Goal: Information Seeking & Learning: Learn about a topic

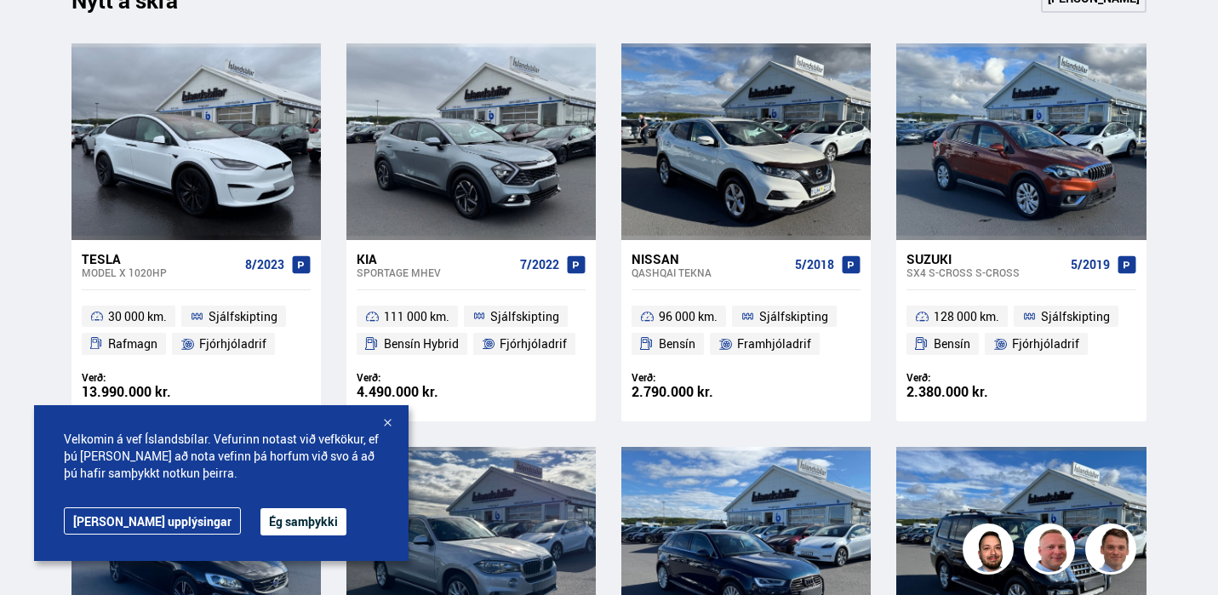
scroll to position [1167, 0]
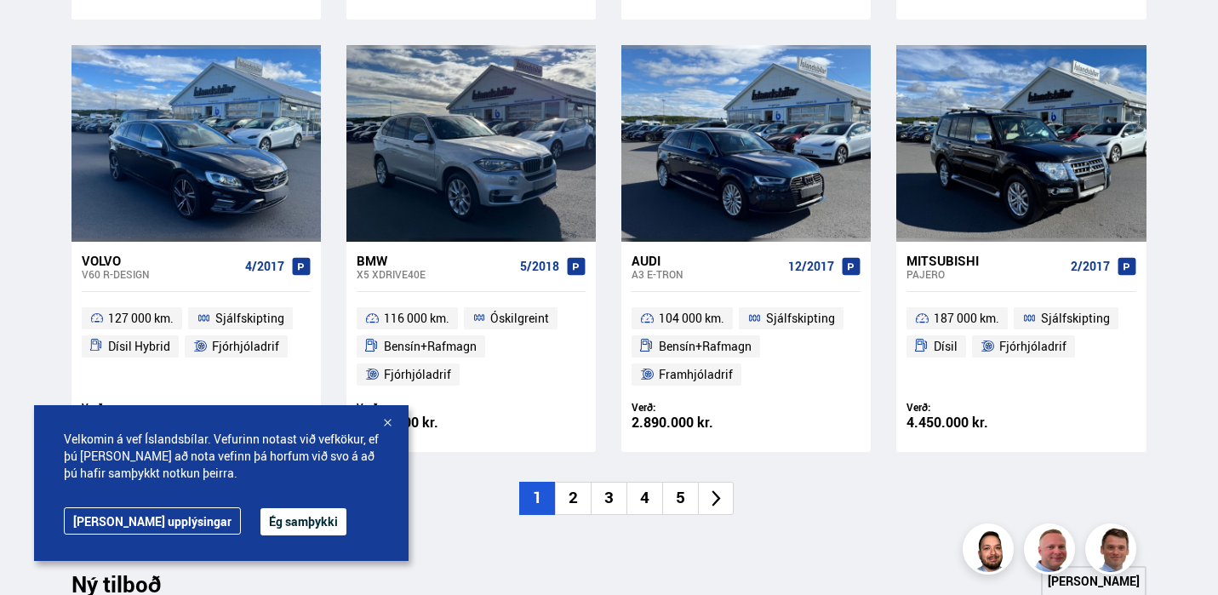
click at [573, 482] on li "2" at bounding box center [573, 498] width 36 height 33
click at [265, 518] on button "Ég samþykki" at bounding box center [303, 521] width 86 height 27
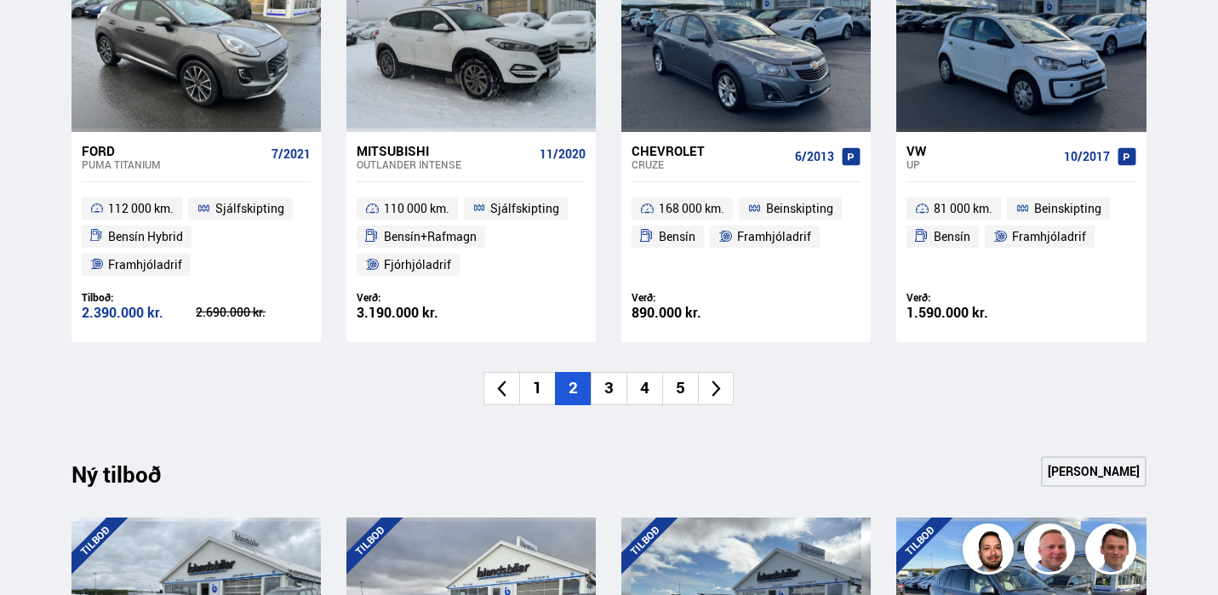
click at [577, 373] on li "2" at bounding box center [573, 388] width 36 height 33
click at [579, 381] on li "2" at bounding box center [573, 388] width 36 height 33
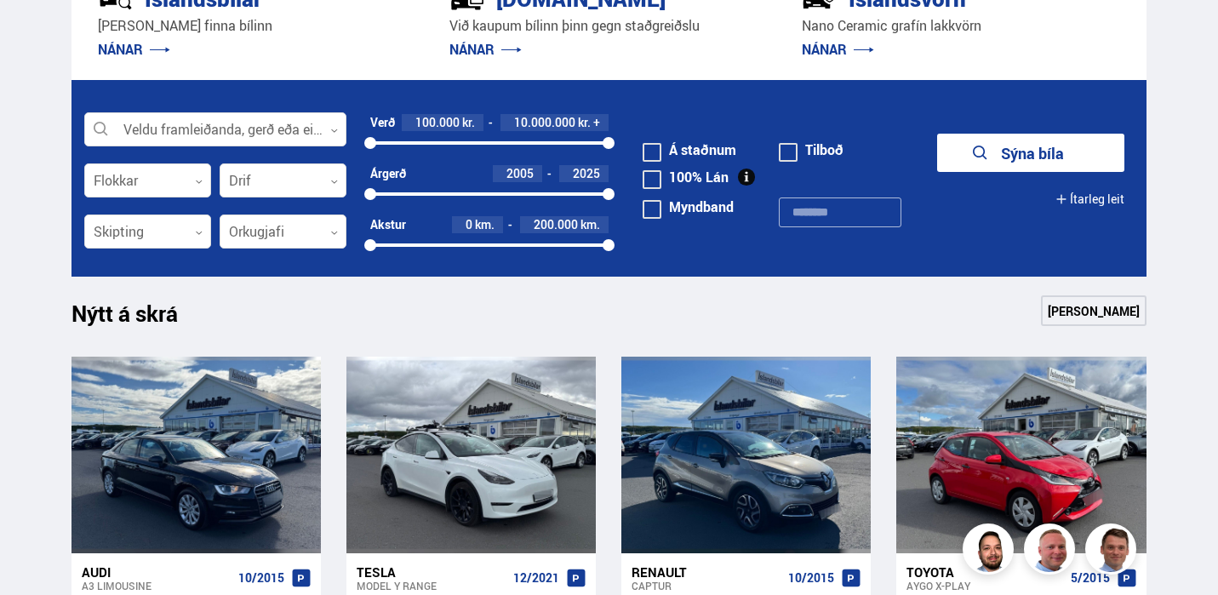
scroll to position [449, 0]
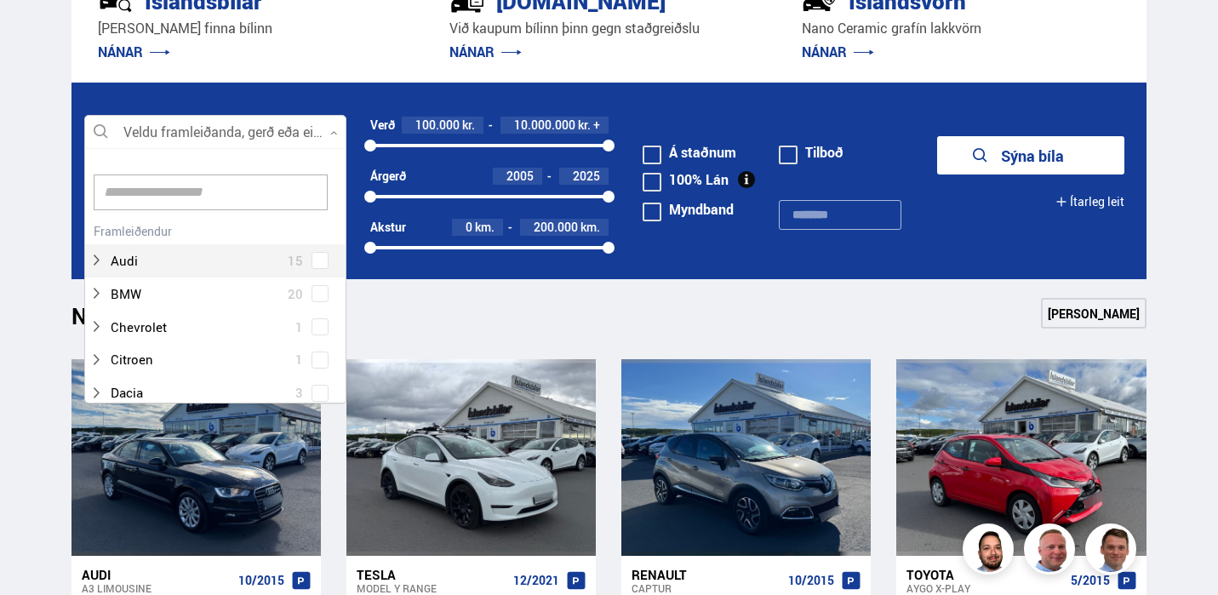
click at [303, 142] on div at bounding box center [215, 133] width 262 height 34
click at [240, 191] on input at bounding box center [211, 192] width 234 height 36
type input "***"
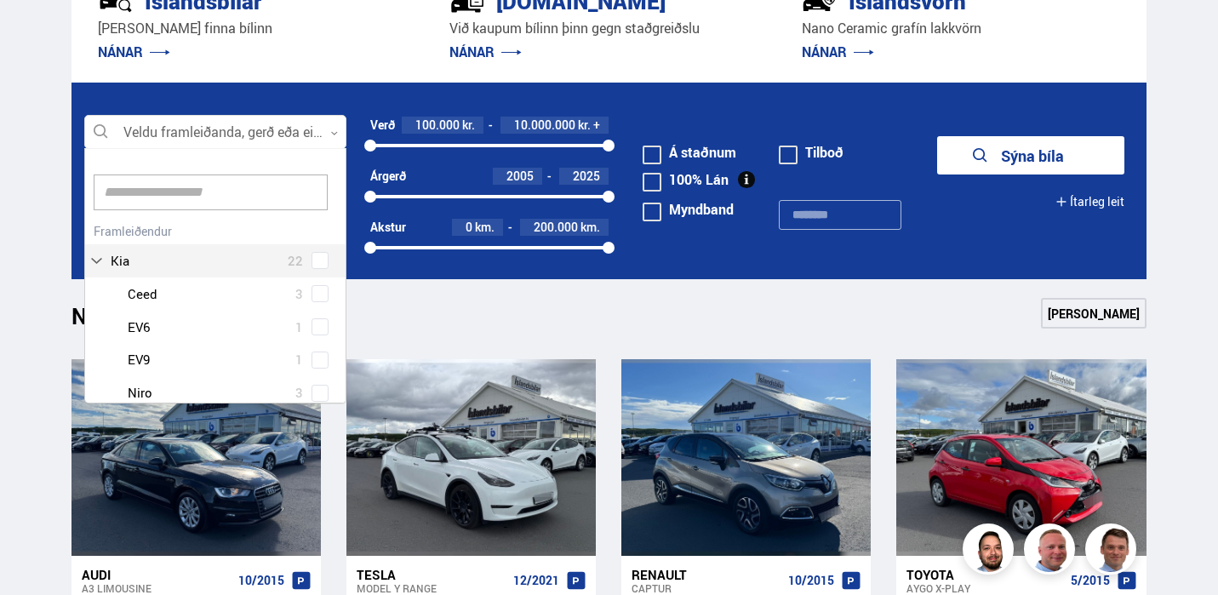
click at [65, 277] on section "Veldu framleiðanda, gerð eða eiginleika 0 Hreinsa valið Audi 15 BMW 20 Chevrole…" at bounding box center [609, 181] width 1102 height 197
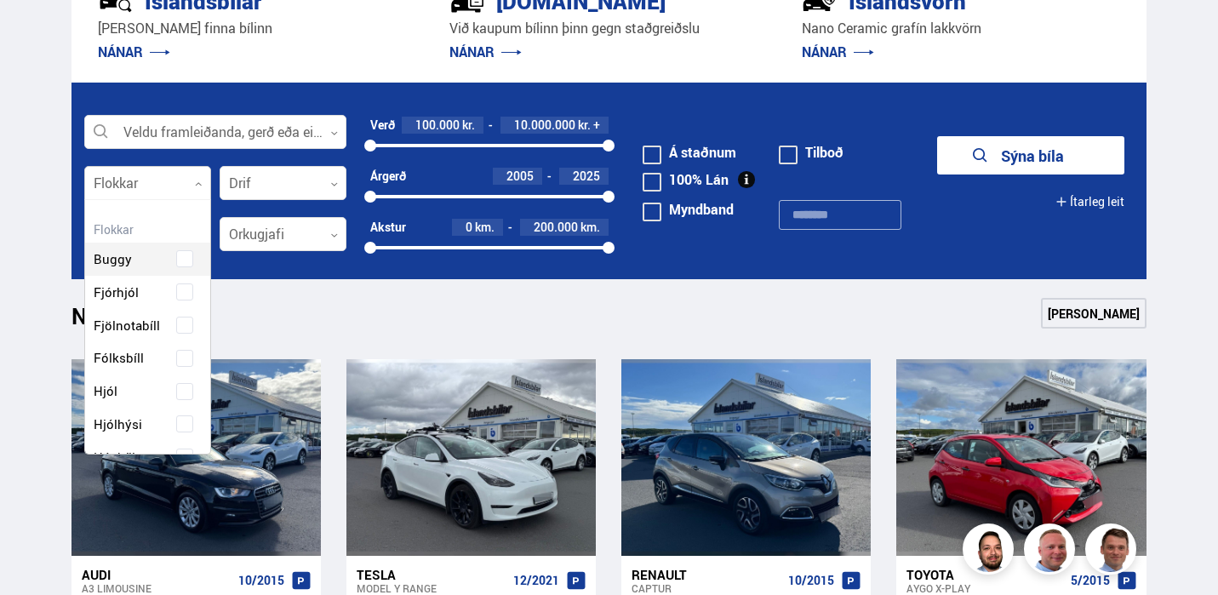
click at [199, 178] on div at bounding box center [147, 184] width 127 height 34
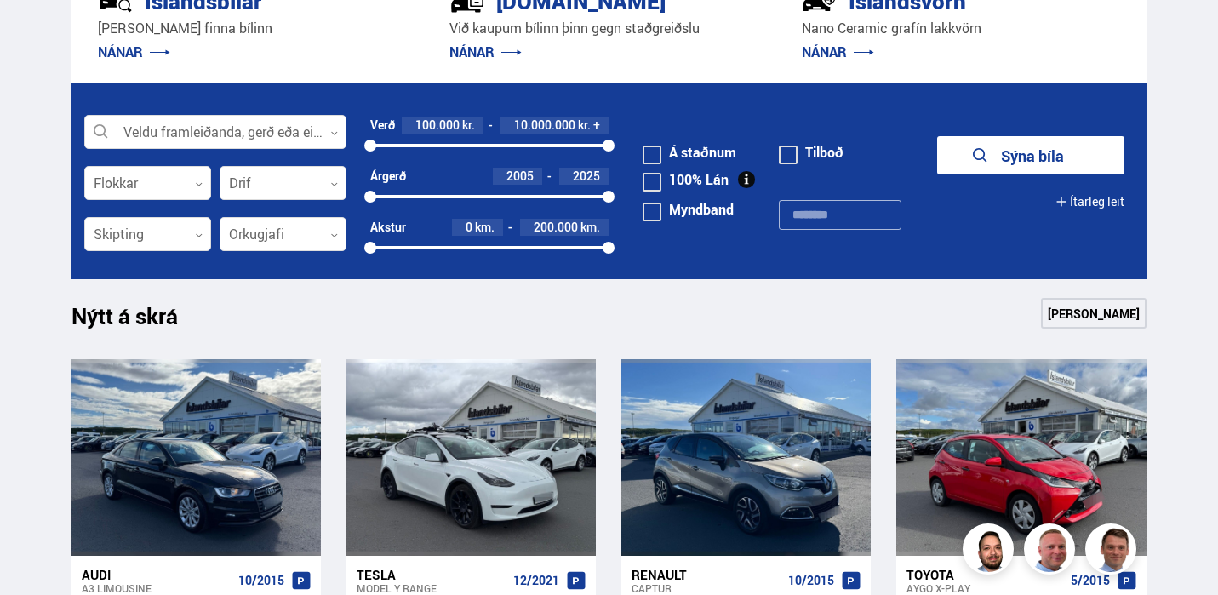
click at [650, 150] on span at bounding box center [651, 154] width 19 height 19
click at [983, 151] on button "[STREET_ADDRESS]" at bounding box center [1030, 155] width 187 height 38
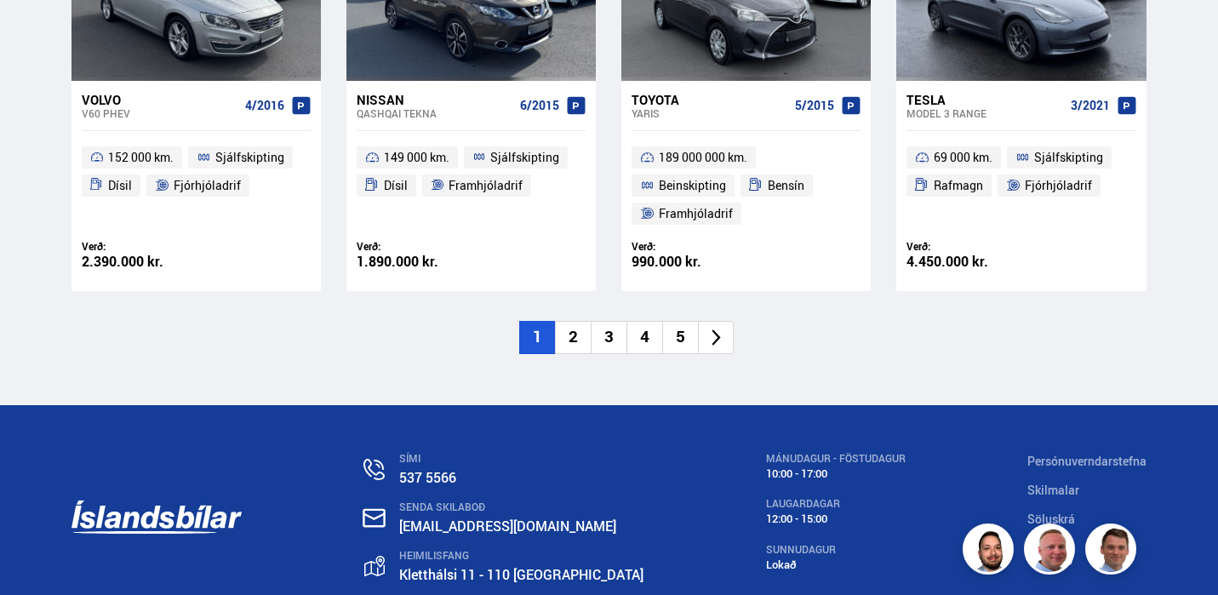
scroll to position [2629, 0]
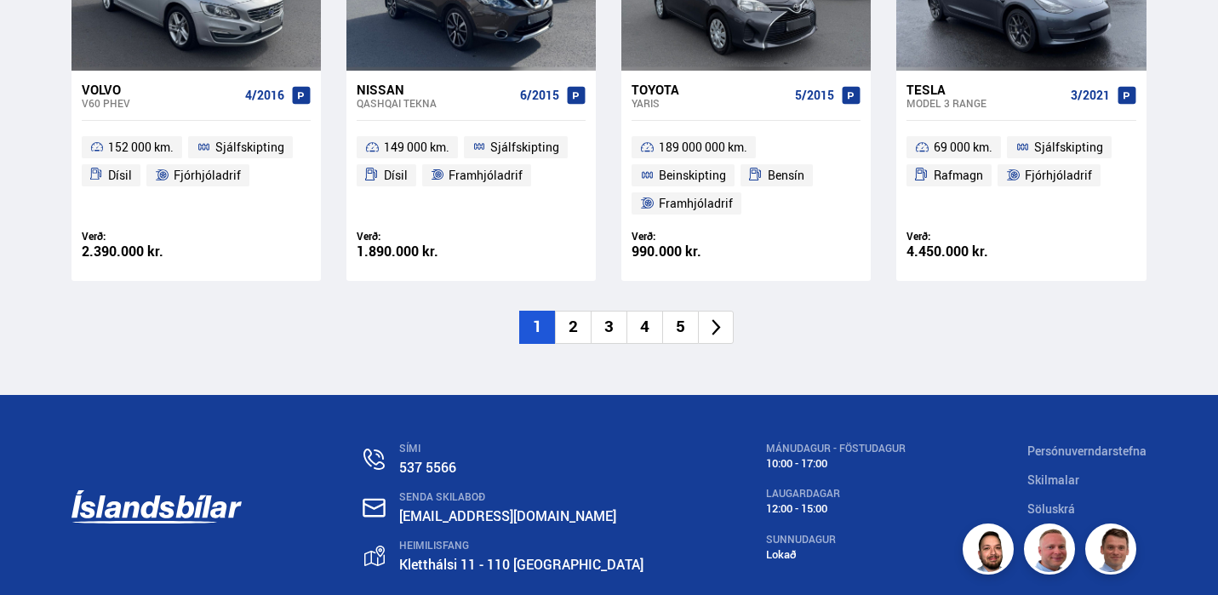
click at [569, 311] on li "2" at bounding box center [573, 327] width 36 height 33
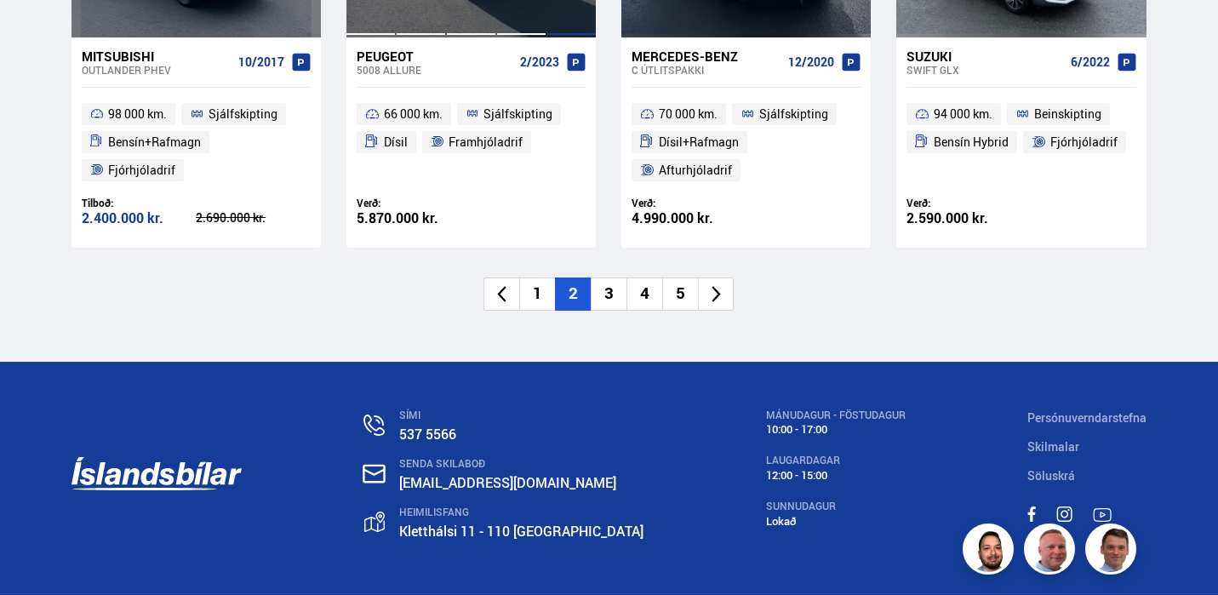
scroll to position [2742, 0]
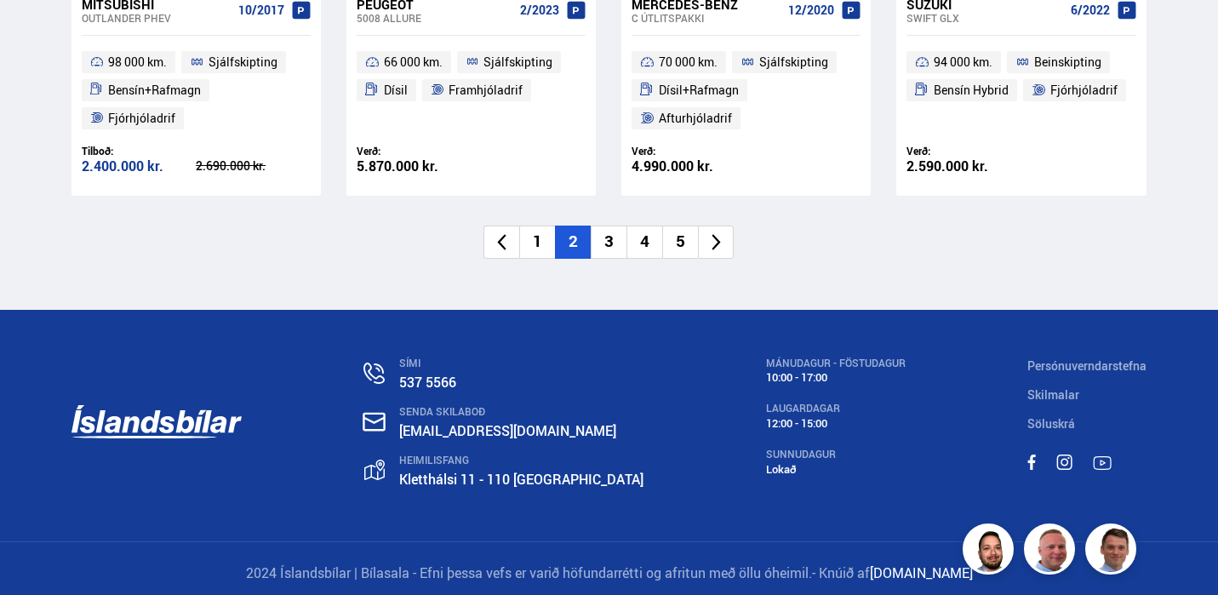
click at [605, 231] on li "3" at bounding box center [609, 241] width 36 height 33
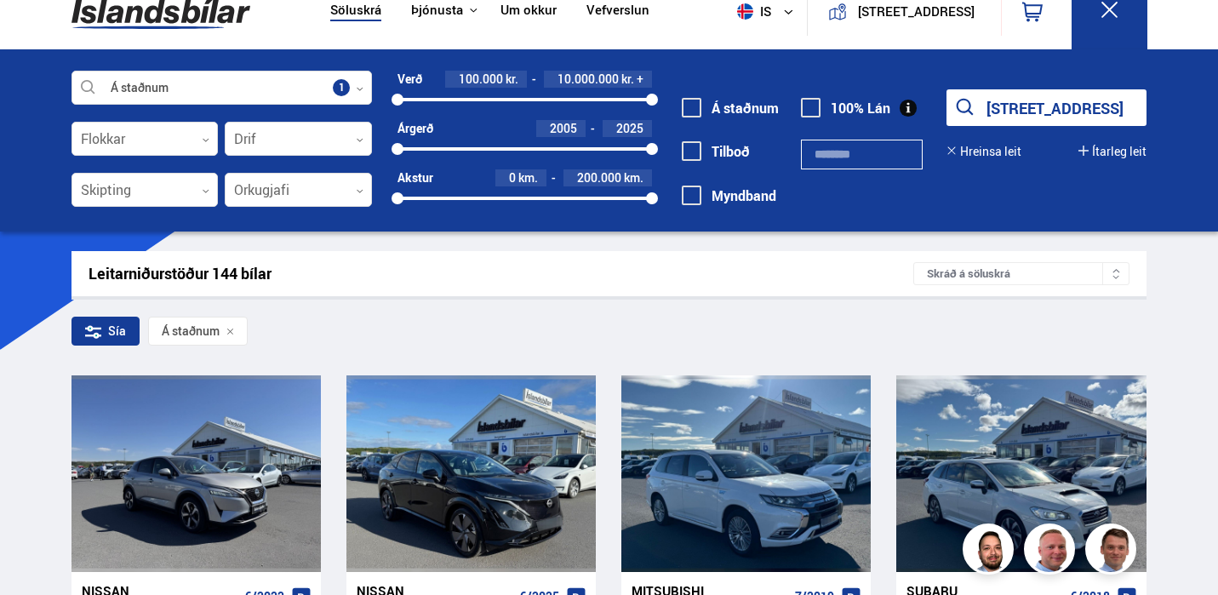
scroll to position [0, 0]
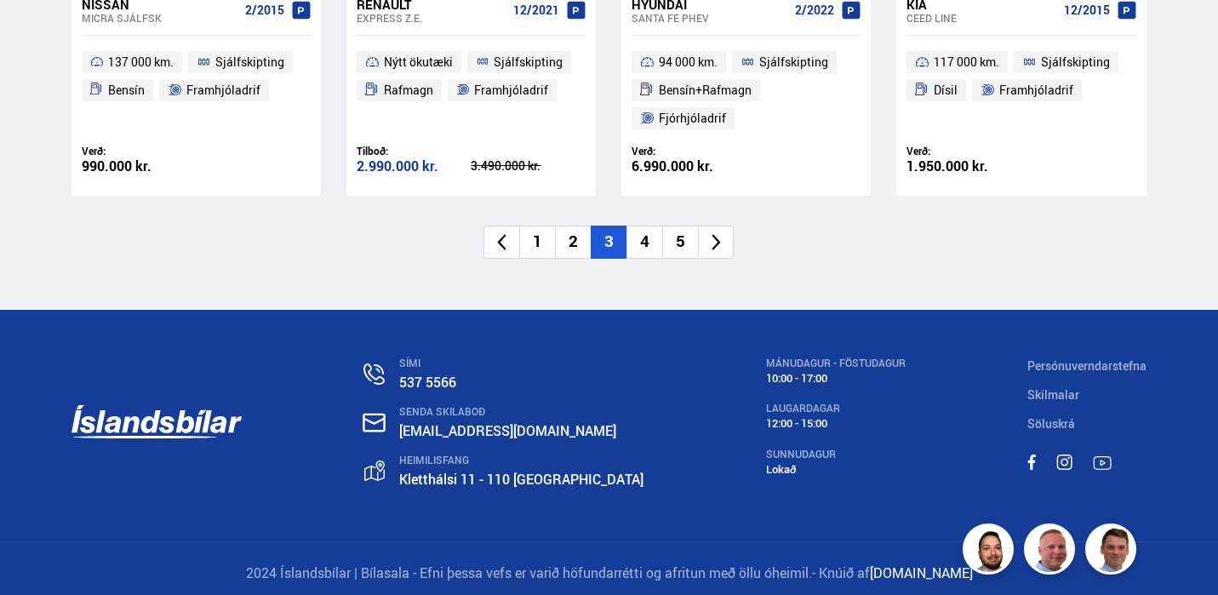
scroll to position [2656, 0]
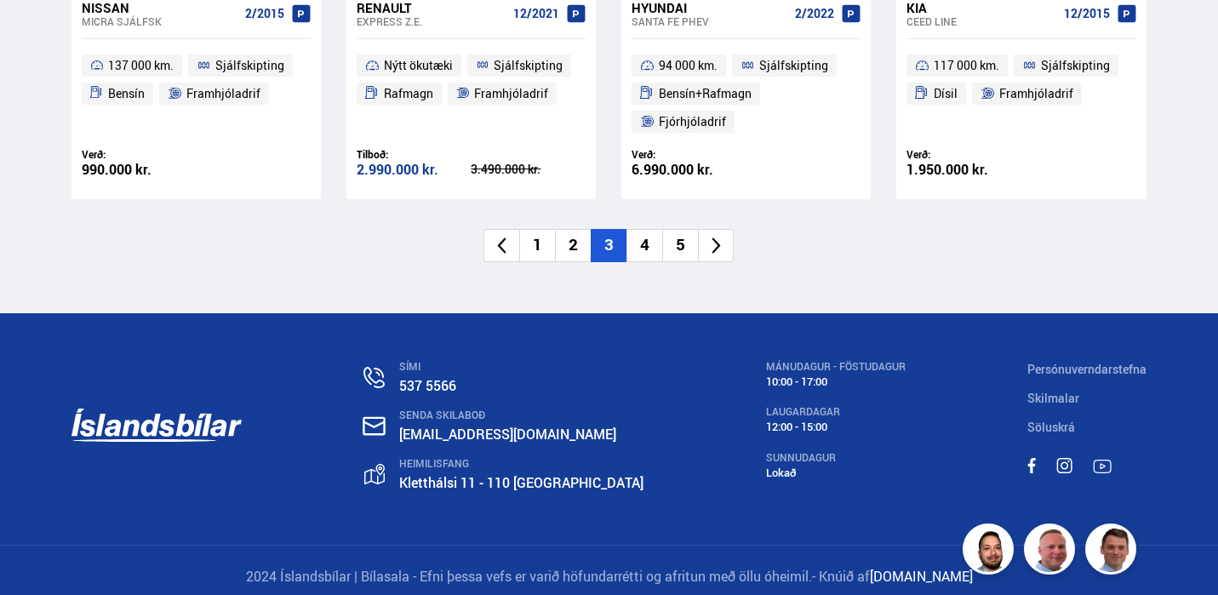
click at [640, 229] on li "4" at bounding box center [644, 245] width 36 height 33
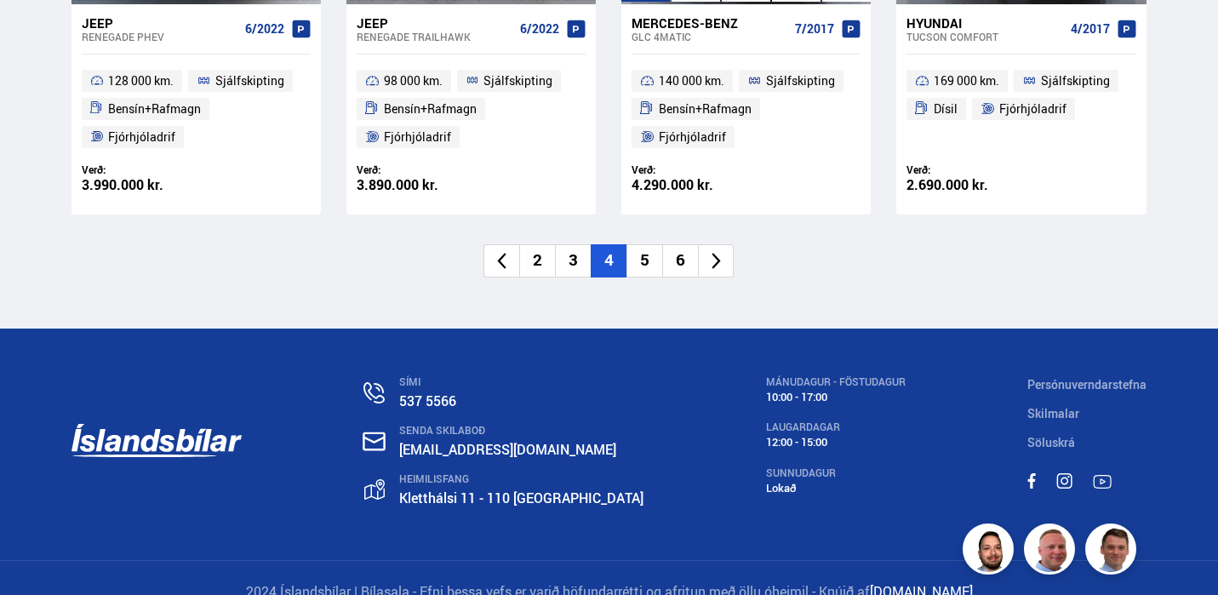
scroll to position [2709, 0]
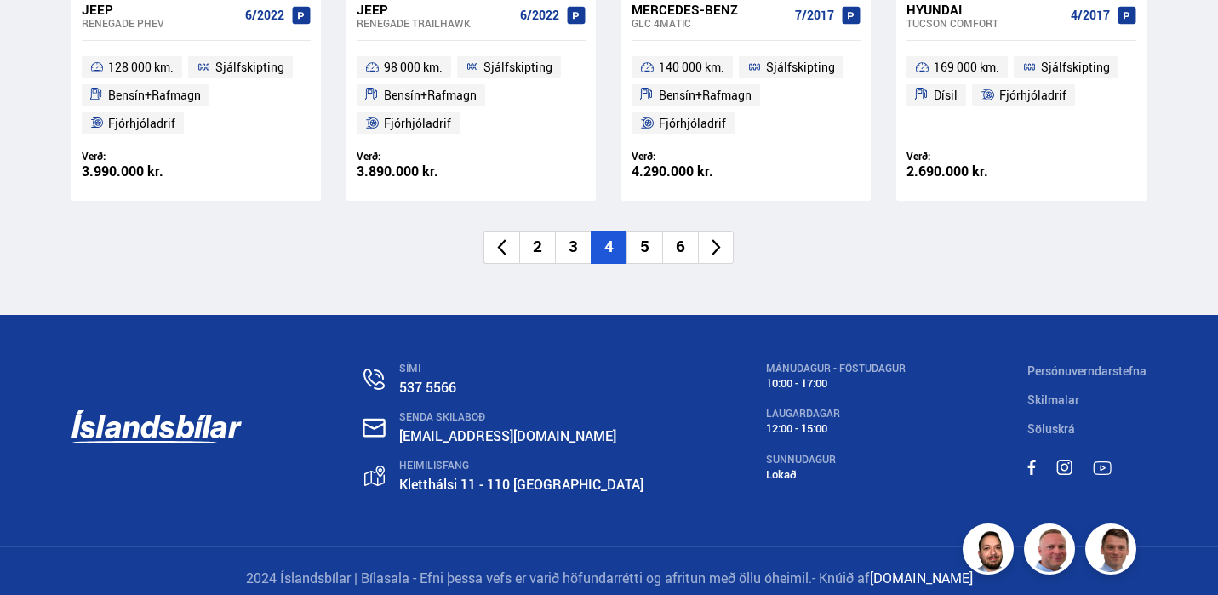
click at [653, 232] on li "5" at bounding box center [644, 247] width 36 height 33
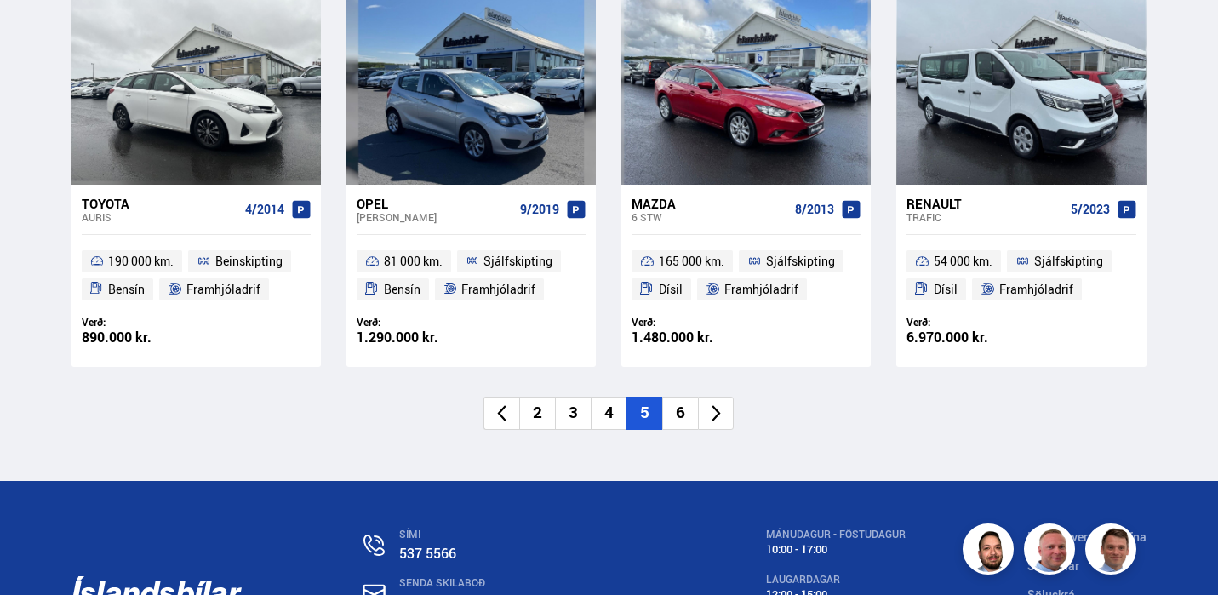
scroll to position [2488, 0]
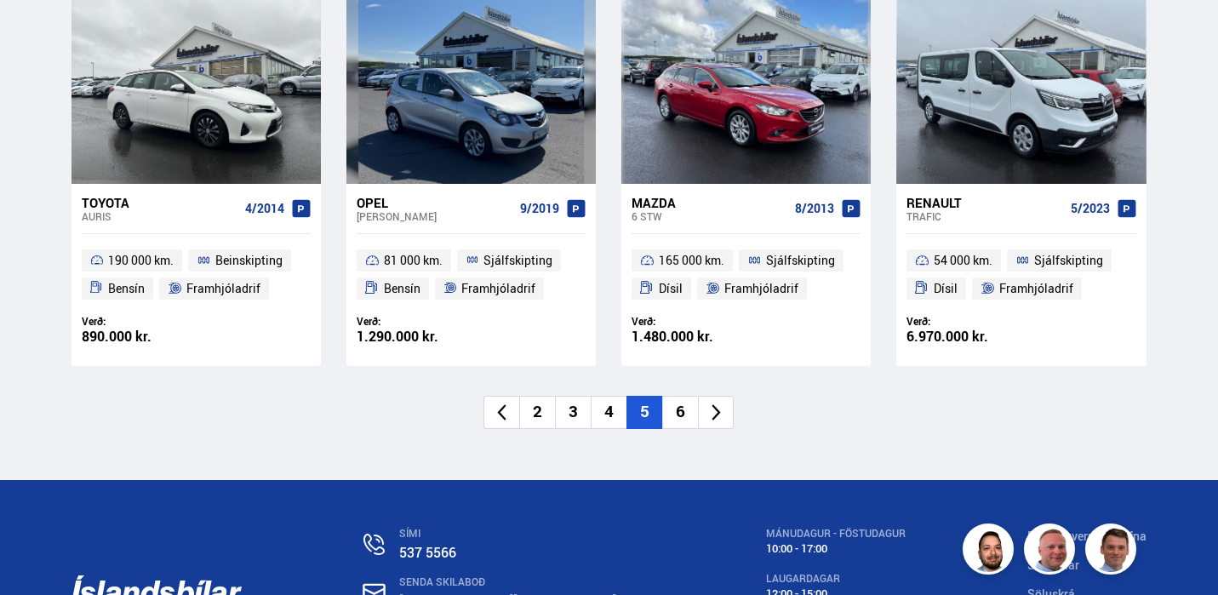
drag, startPoint x: 612, startPoint y: 235, endPoint x: 664, endPoint y: 387, distance: 160.9
click at [676, 403] on li "6" at bounding box center [680, 412] width 36 height 33
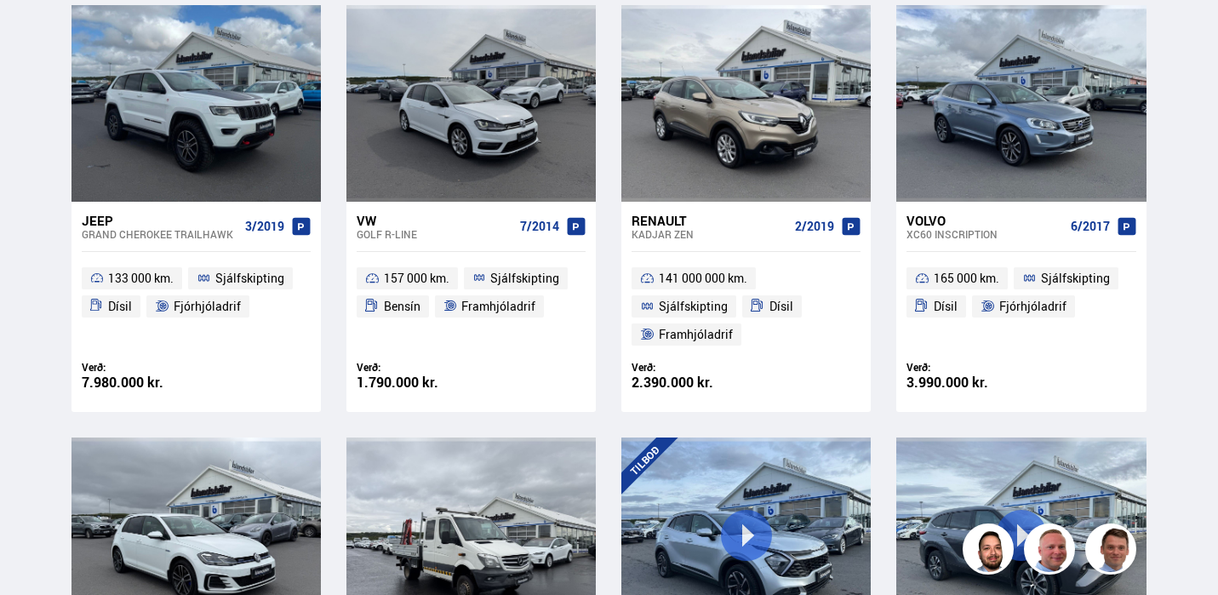
scroll to position [397, 0]
